Goal: Find specific page/section

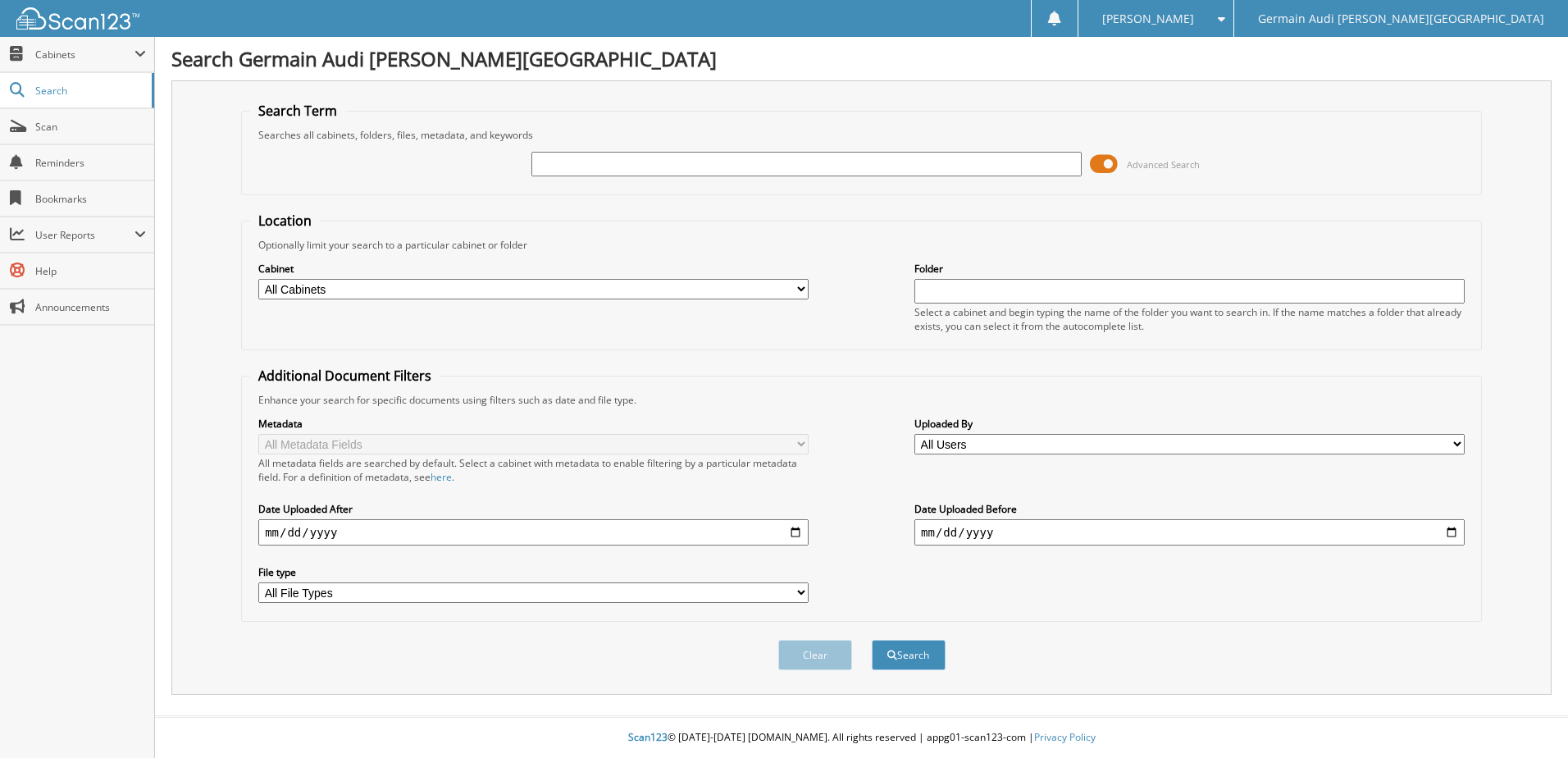
click at [658, 160] on input "text" at bounding box center [806, 164] width 550 height 25
type input "47008"
click at [872, 640] on button "Search" at bounding box center [909, 655] width 74 height 30
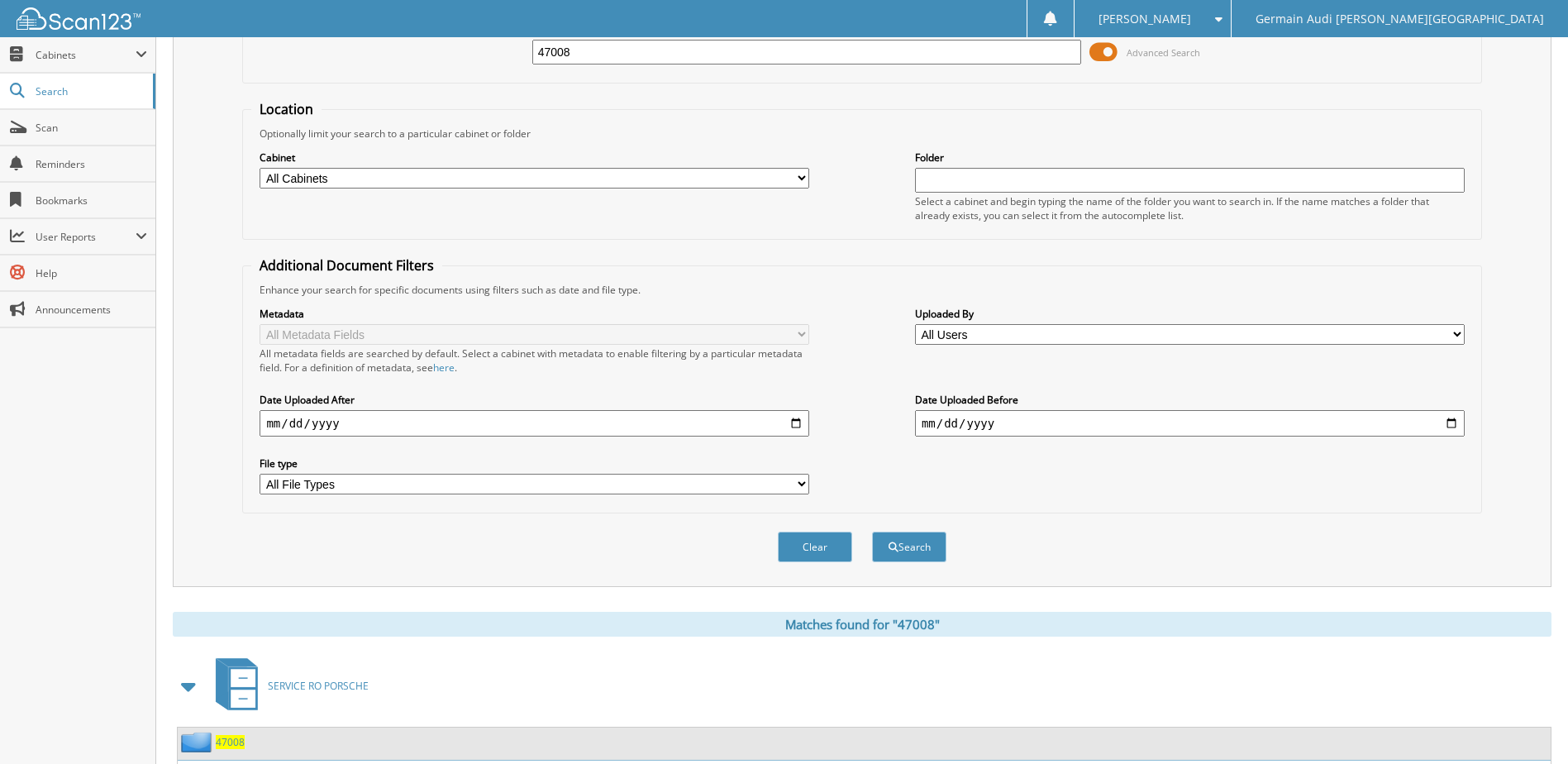
scroll to position [225, 0]
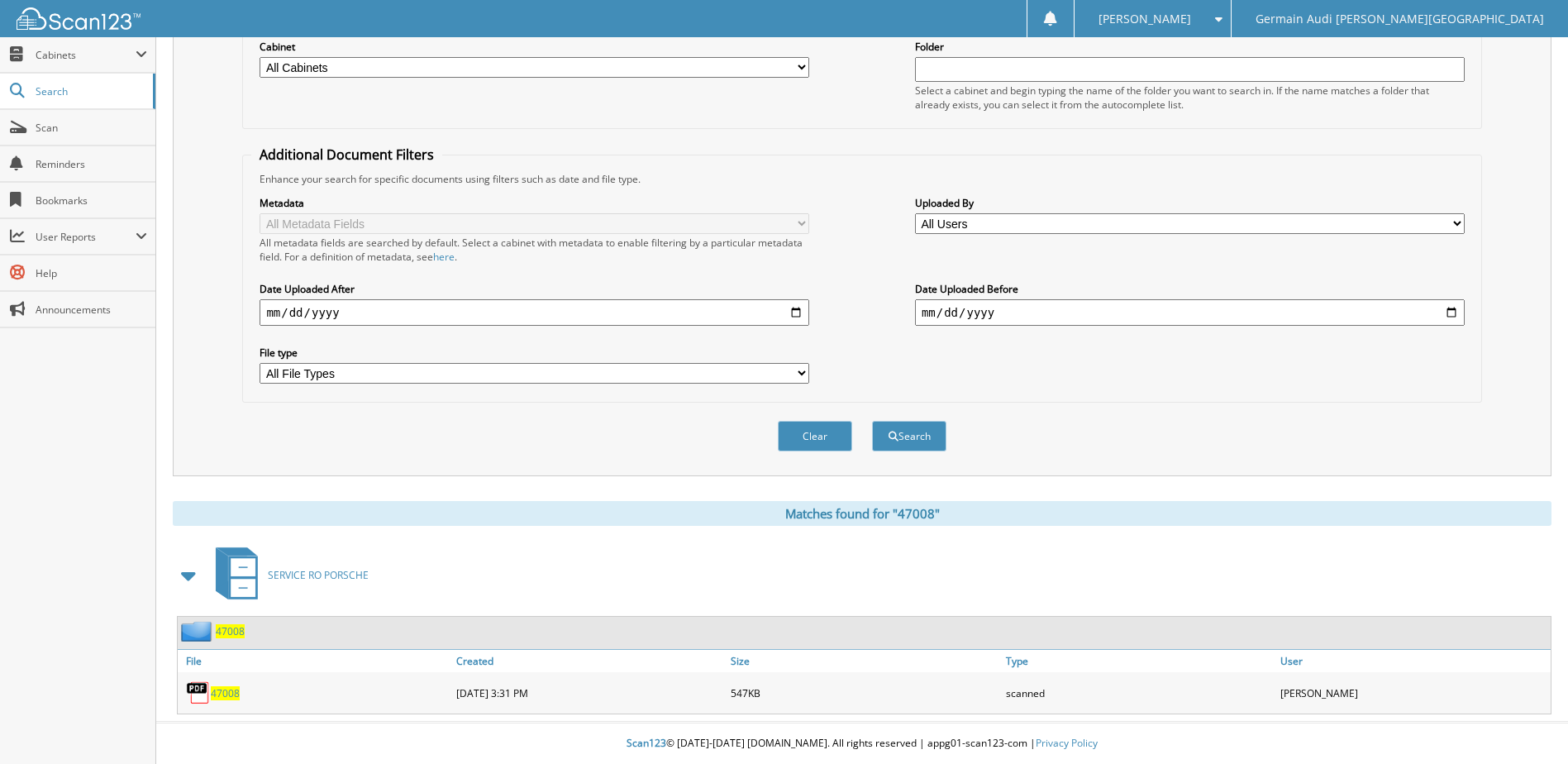
click at [230, 692] on span "47008" at bounding box center [225, 693] width 29 height 14
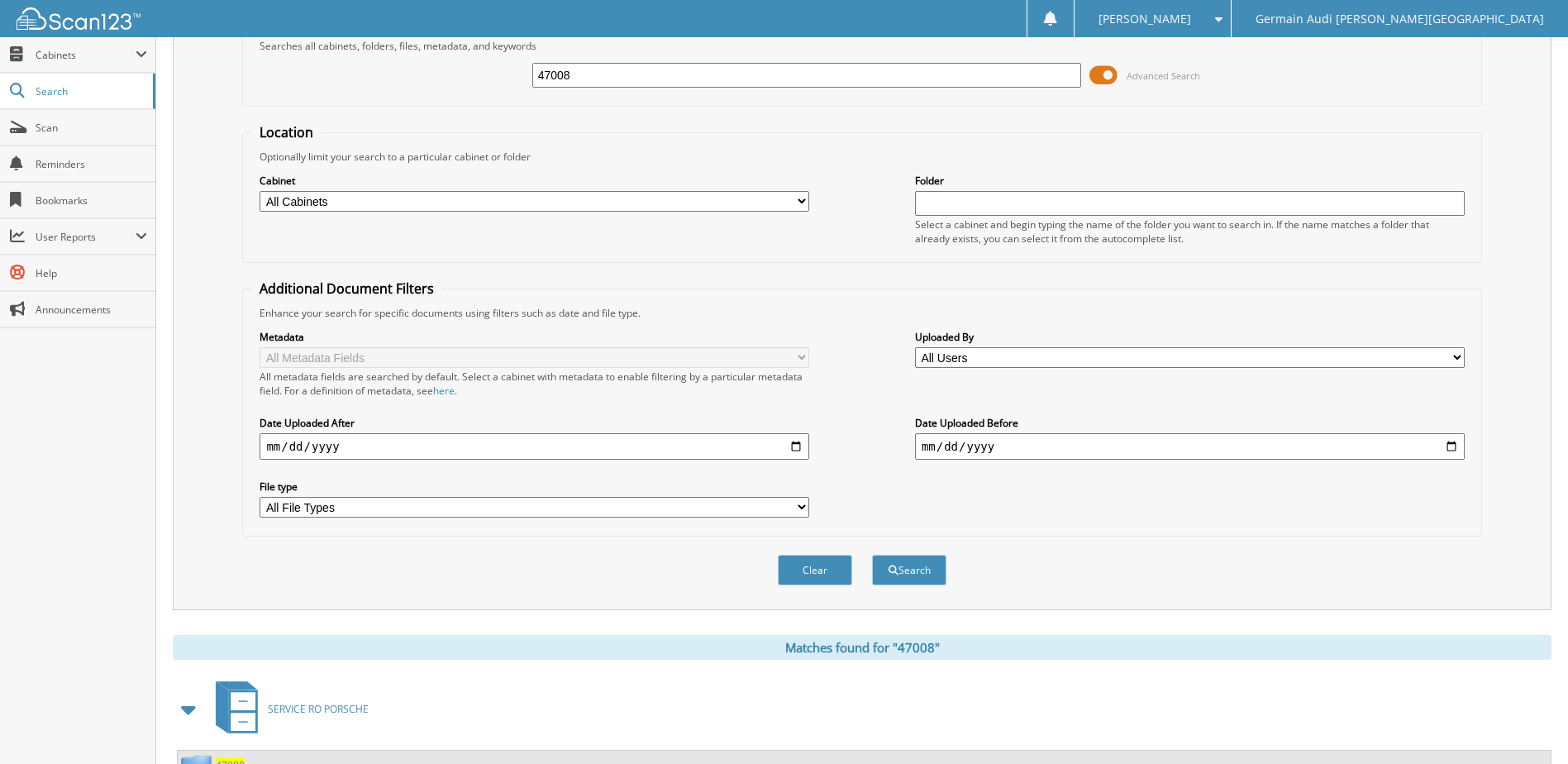
scroll to position [0, 0]
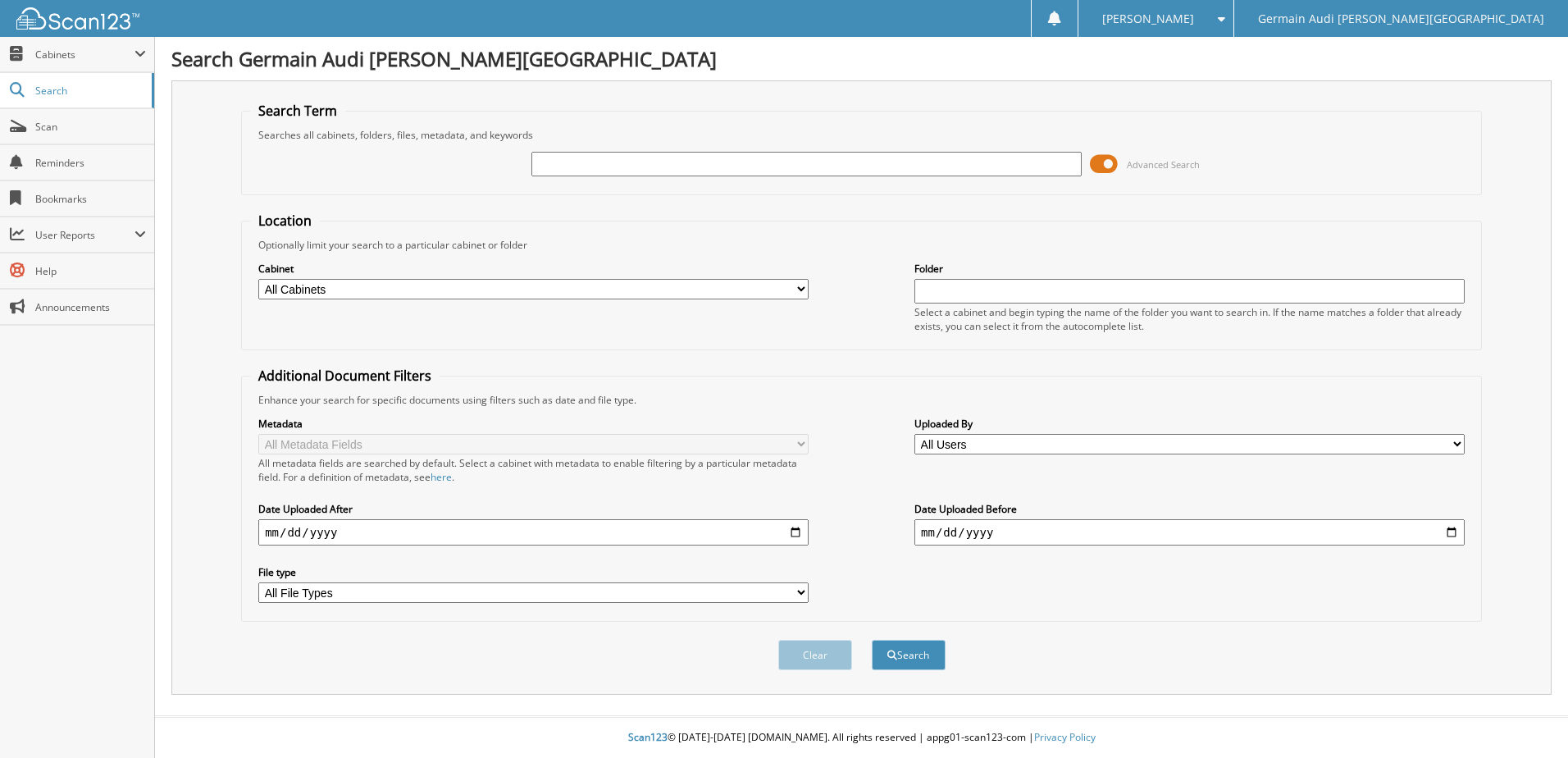
drag, startPoint x: 604, startPoint y: 165, endPoint x: 610, endPoint y: 141, distance: 24.7
click at [605, 165] on input "text" at bounding box center [806, 164] width 550 height 25
type input "47008"
click at [872, 640] on button "Search" at bounding box center [909, 655] width 74 height 30
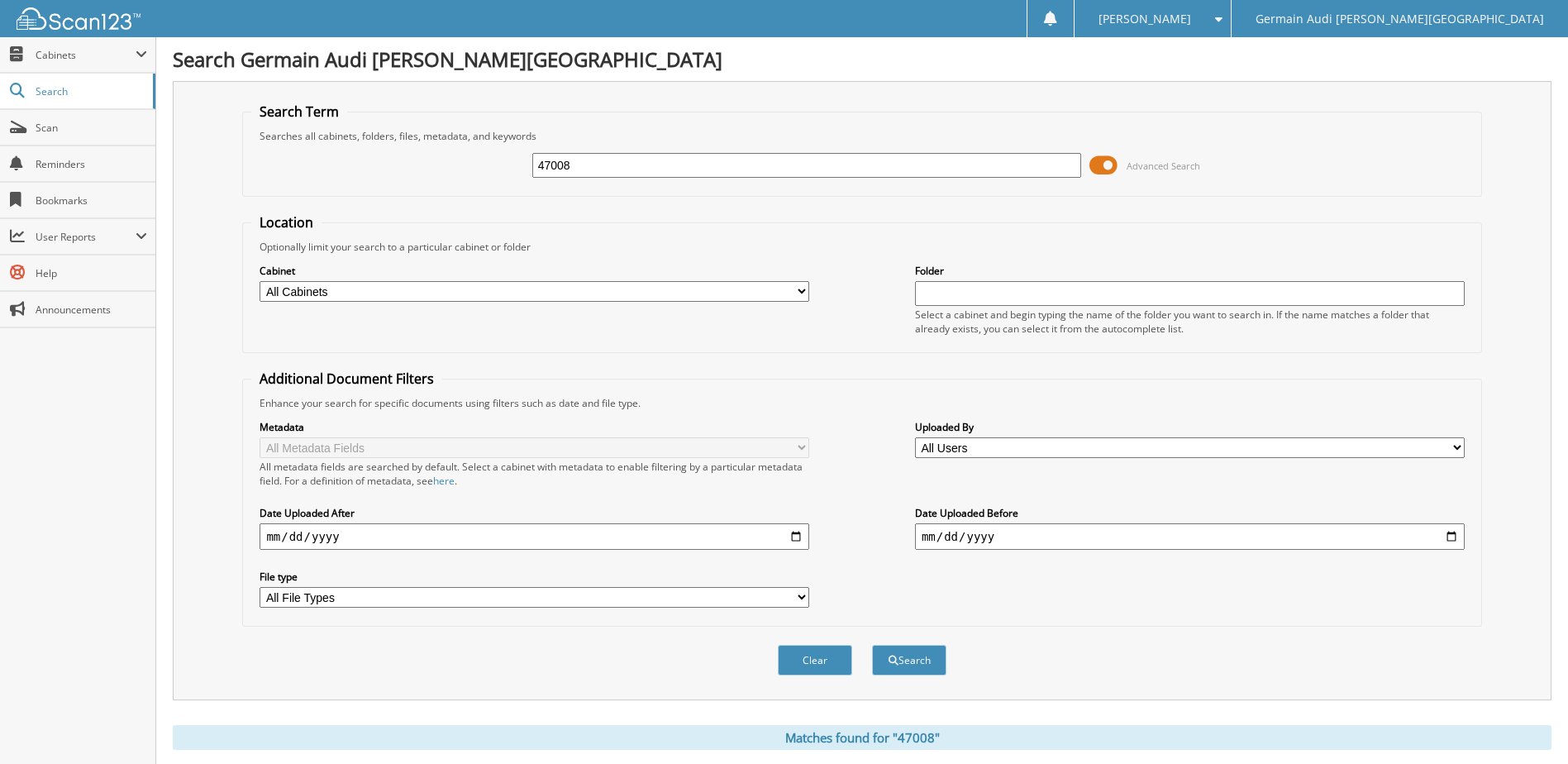
scroll to position [225, 0]
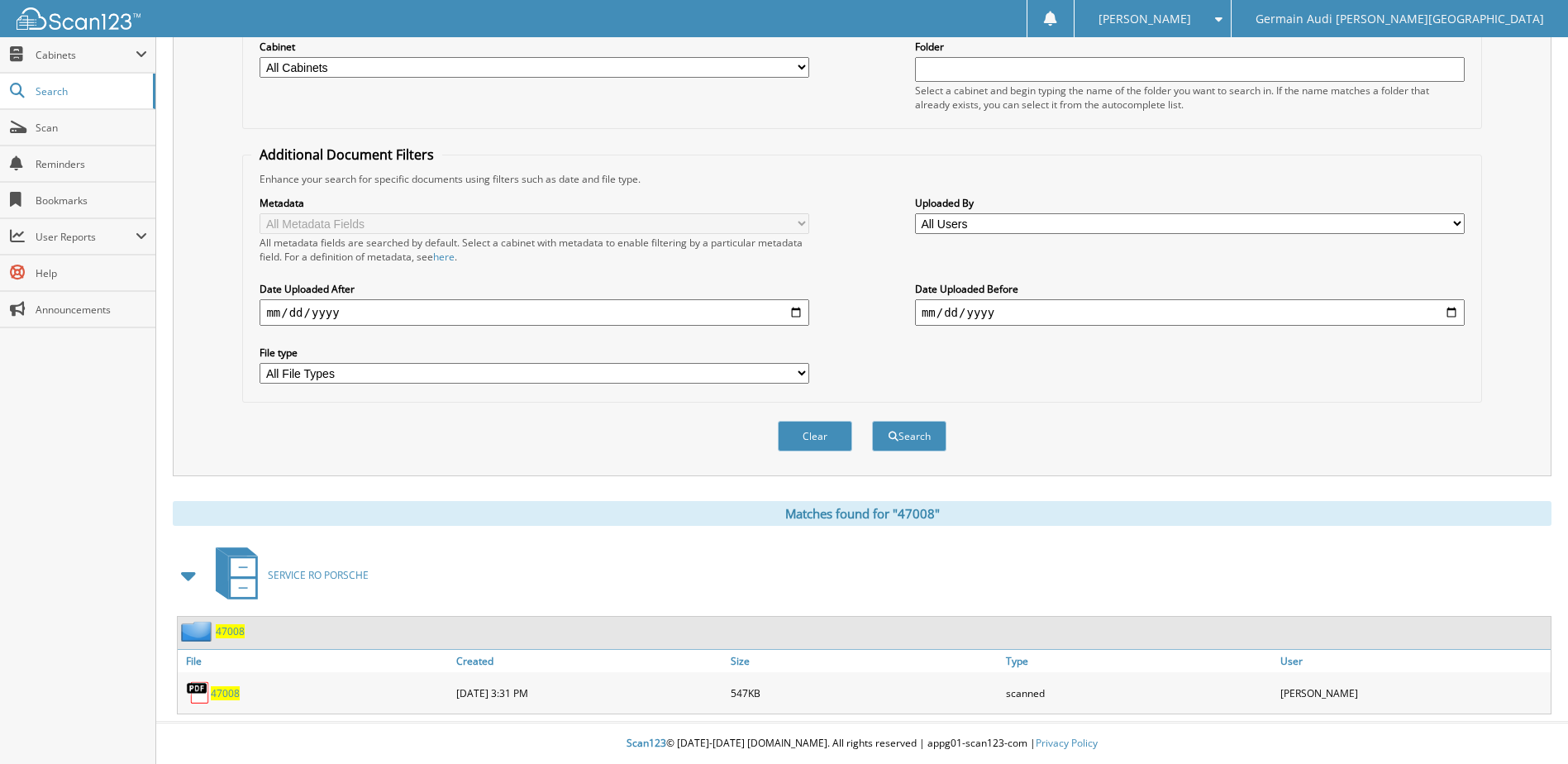
click at [223, 691] on span "47008" at bounding box center [225, 693] width 29 height 14
